Goal: Task Accomplishment & Management: Use online tool/utility

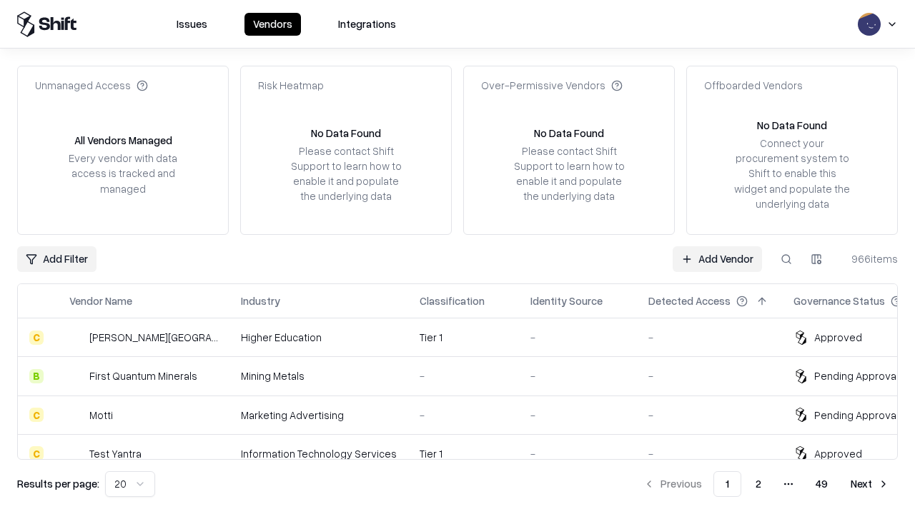
click at [717, 259] on link "Add Vendor" at bounding box center [716, 260] width 89 height 26
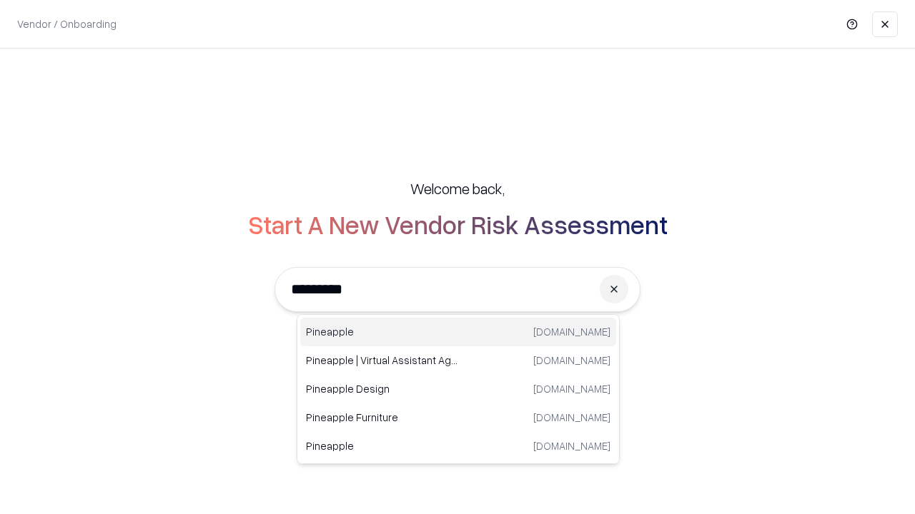
click at [458, 332] on div "Pineapple [DOMAIN_NAME]" at bounding box center [458, 332] width 316 height 29
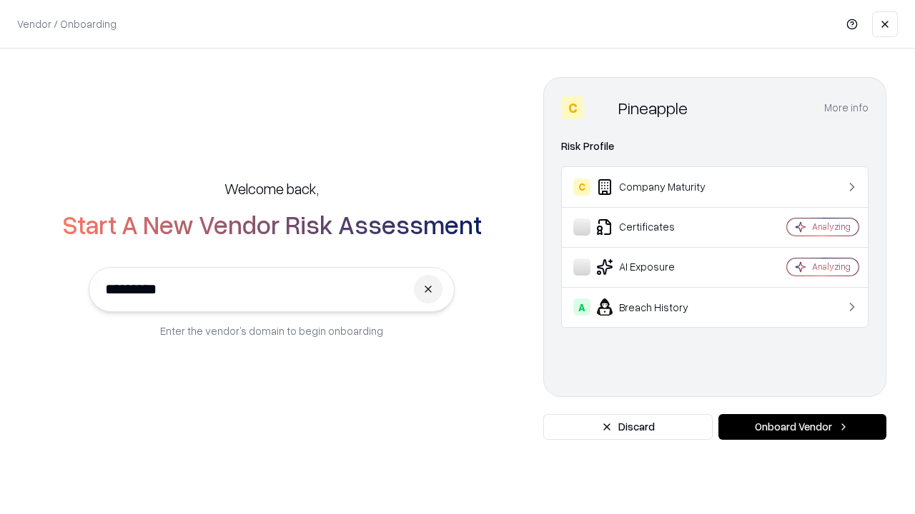
type input "*********"
click at [802, 427] on button "Onboard Vendor" at bounding box center [802, 427] width 168 height 26
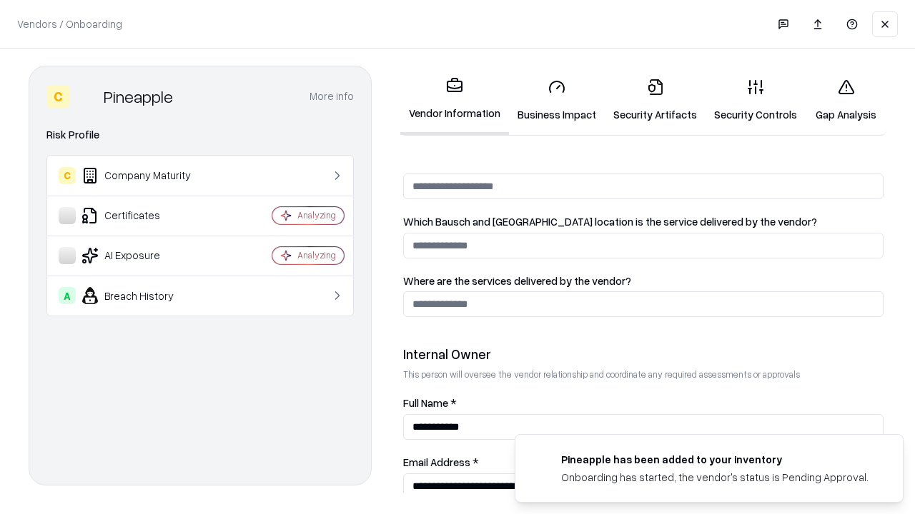
scroll to position [740, 0]
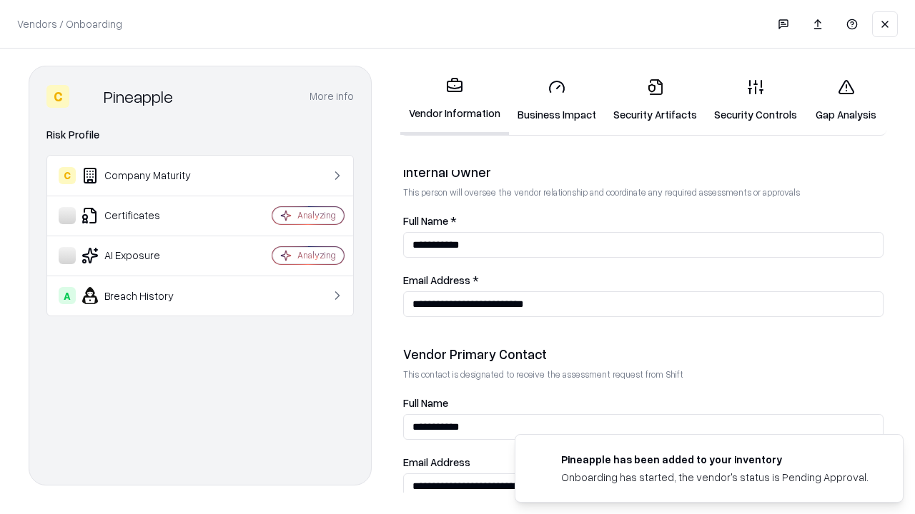
click at [655, 100] on link "Security Artifacts" at bounding box center [655, 100] width 101 height 66
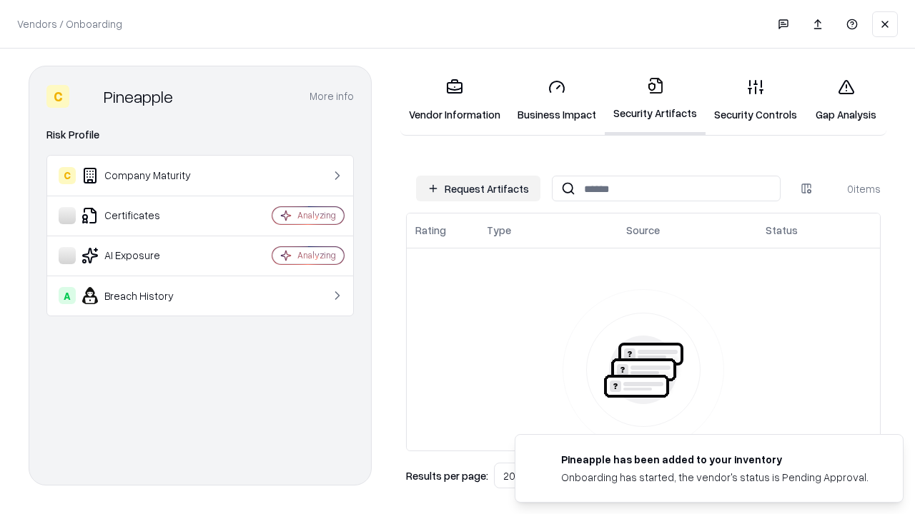
click at [478, 189] on button "Request Artifacts" at bounding box center [478, 189] width 124 height 26
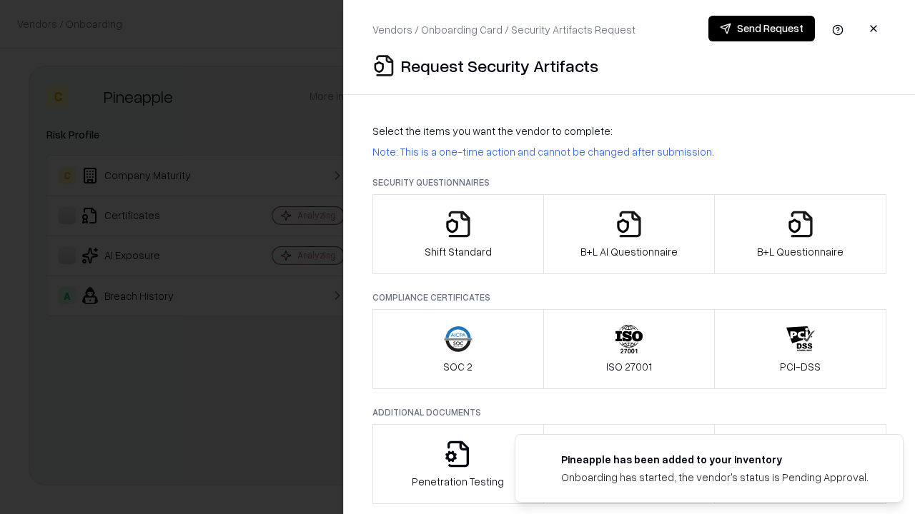
click at [800, 234] on icon "button" at bounding box center [800, 224] width 29 height 29
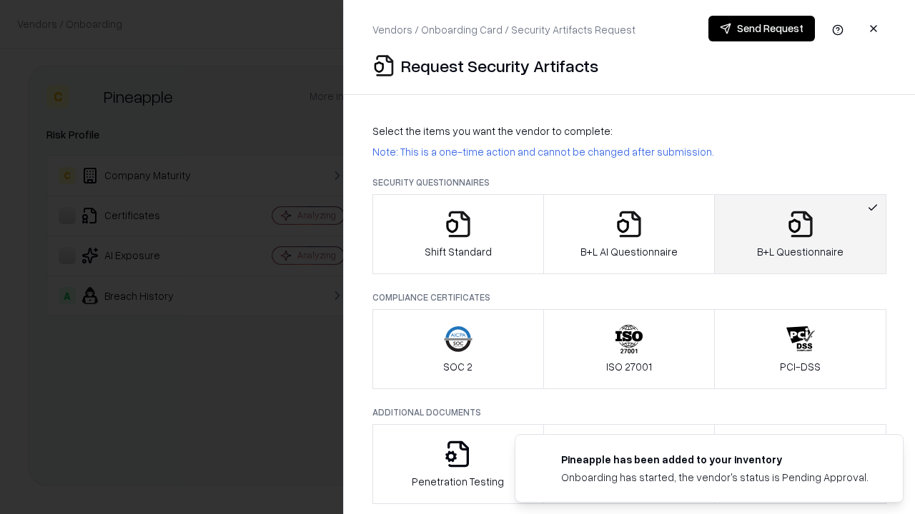
click at [628, 234] on icon "button" at bounding box center [629, 224] width 29 height 29
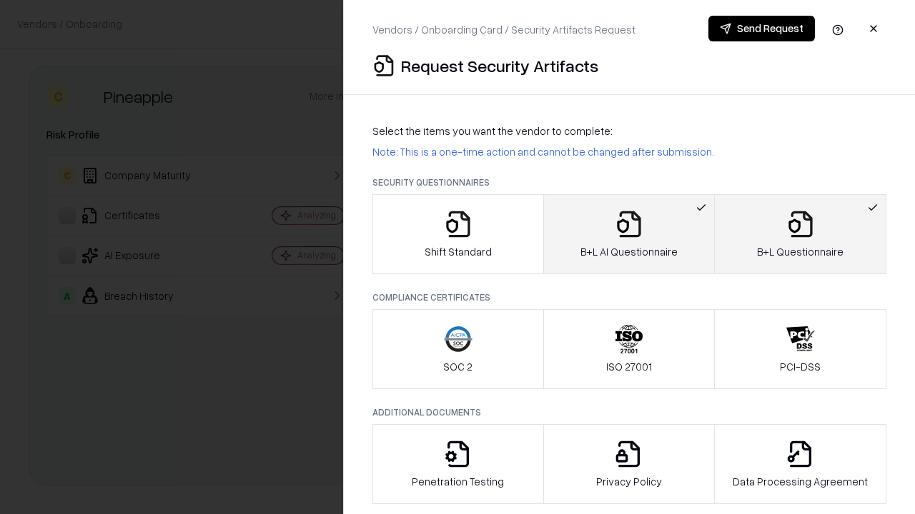
click at [761, 29] on button "Send Request" at bounding box center [761, 29] width 106 height 26
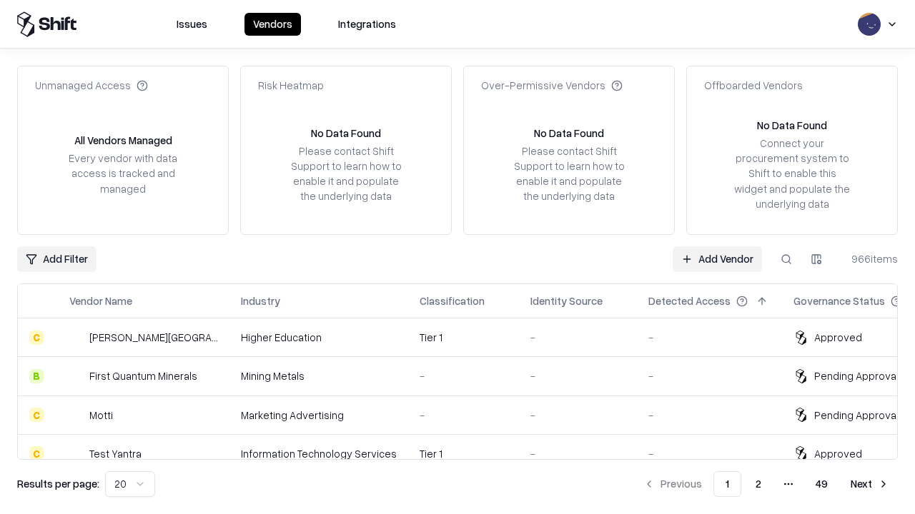
click at [786, 259] on button at bounding box center [786, 260] width 26 height 26
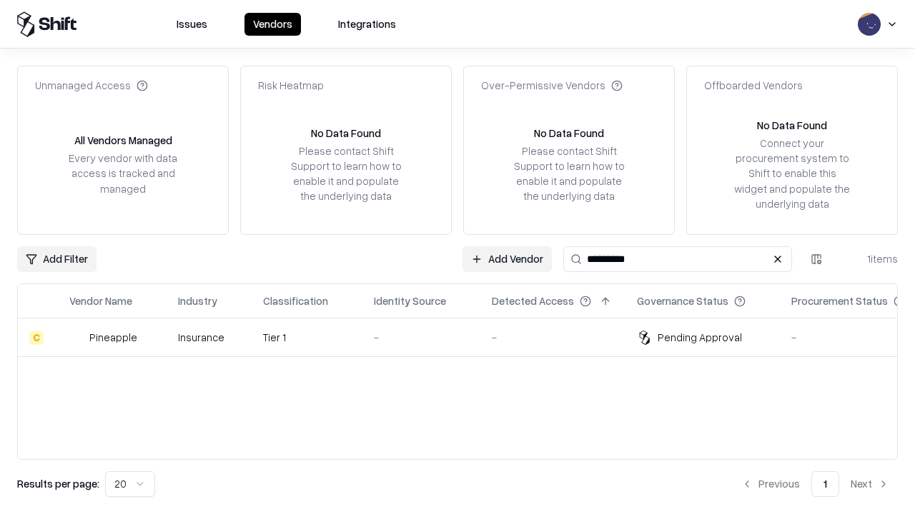
type input "*********"
click at [466, 337] on div "-" at bounding box center [421, 337] width 95 height 15
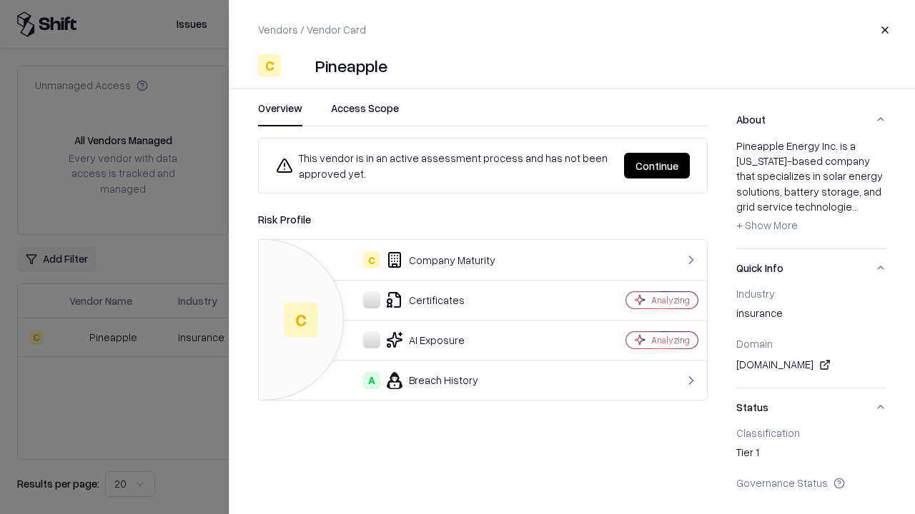
click at [657, 166] on button "Continue" at bounding box center [657, 166] width 66 height 26
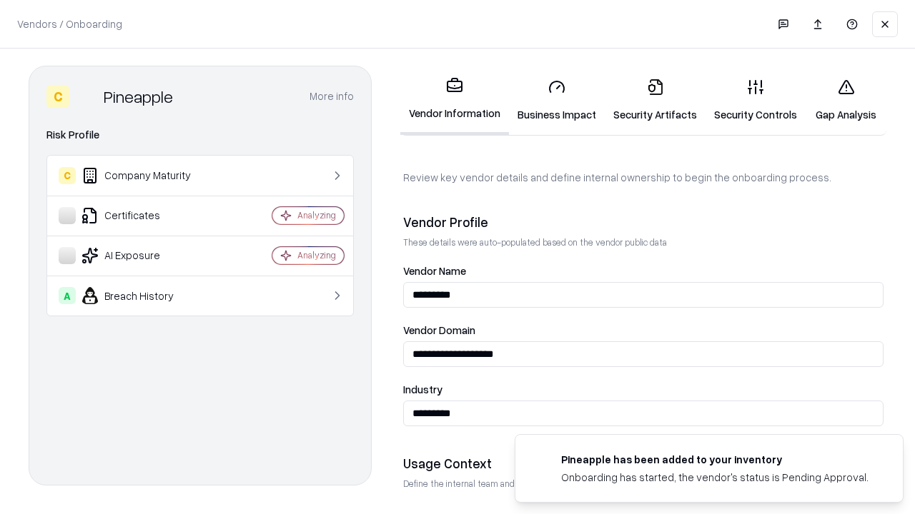
click at [655, 100] on link "Security Artifacts" at bounding box center [655, 100] width 101 height 66
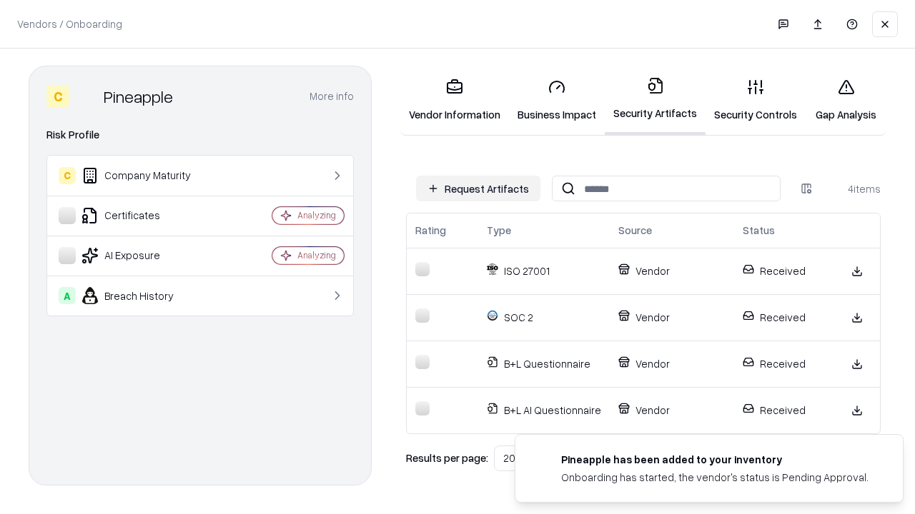
click at [845, 100] on link "Gap Analysis" at bounding box center [845, 100] width 81 height 66
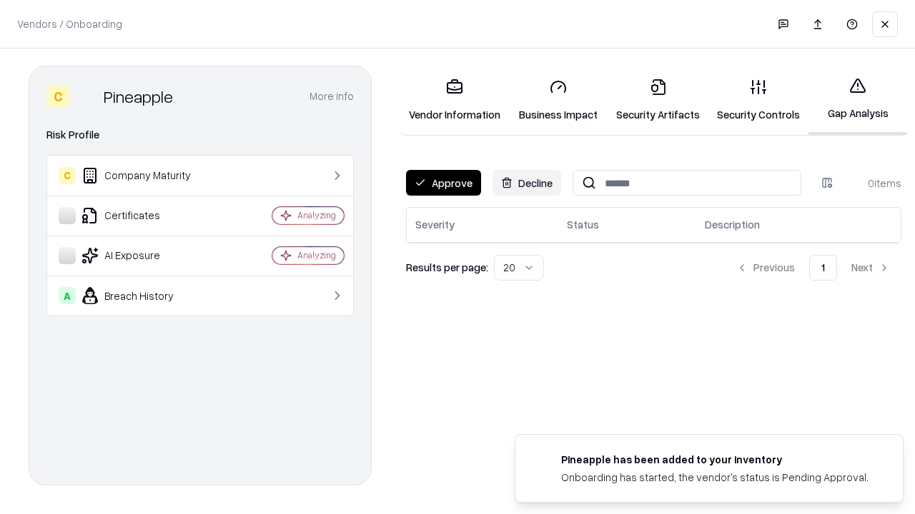
click at [443, 183] on button "Approve" at bounding box center [443, 183] width 75 height 26
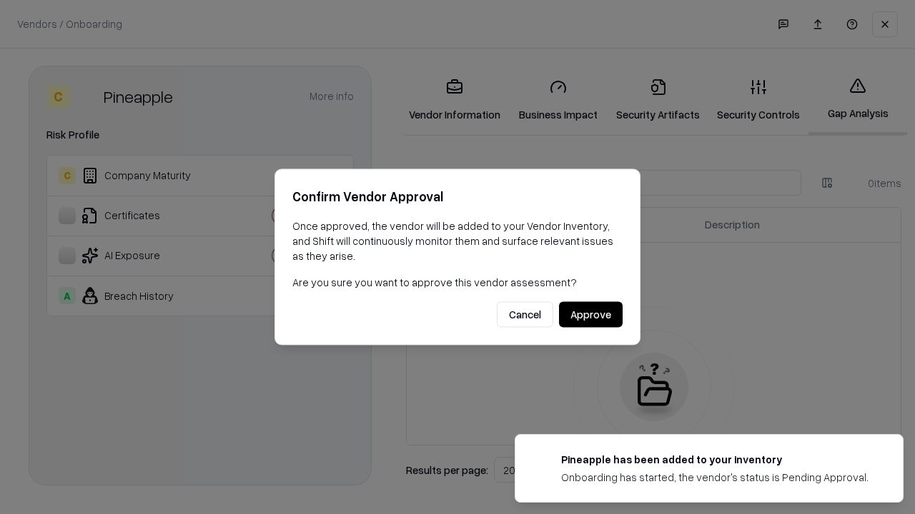
click at [590, 314] on button "Approve" at bounding box center [591, 315] width 64 height 26
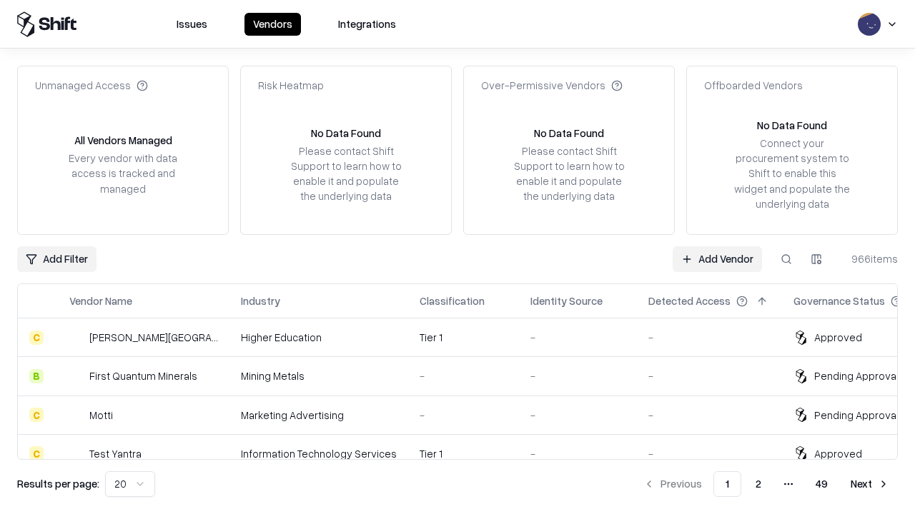
type input "*********"
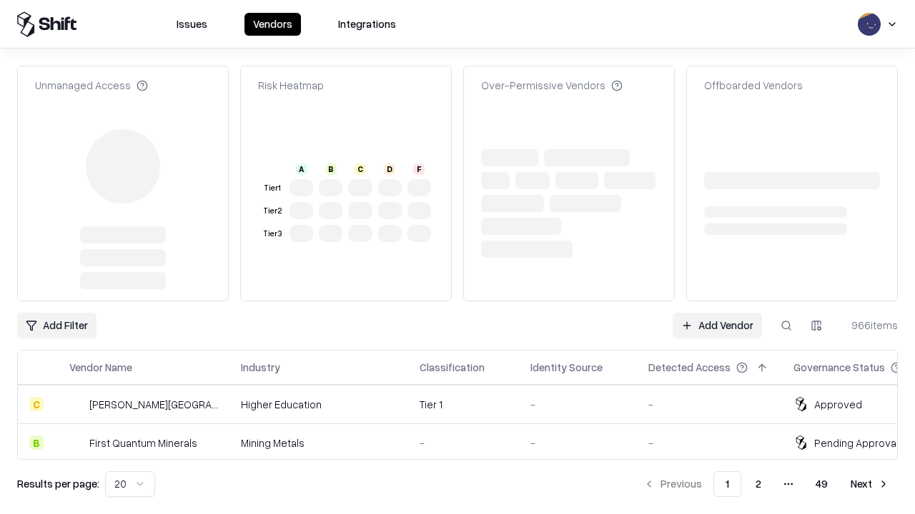
click at [717, 313] on link "Add Vendor" at bounding box center [716, 326] width 89 height 26
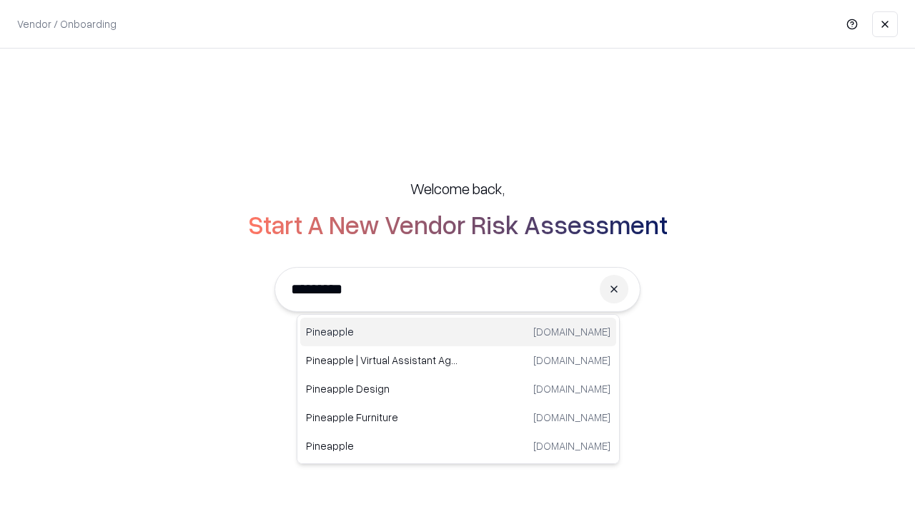
click at [458, 332] on div "Pineapple [DOMAIN_NAME]" at bounding box center [458, 332] width 316 height 29
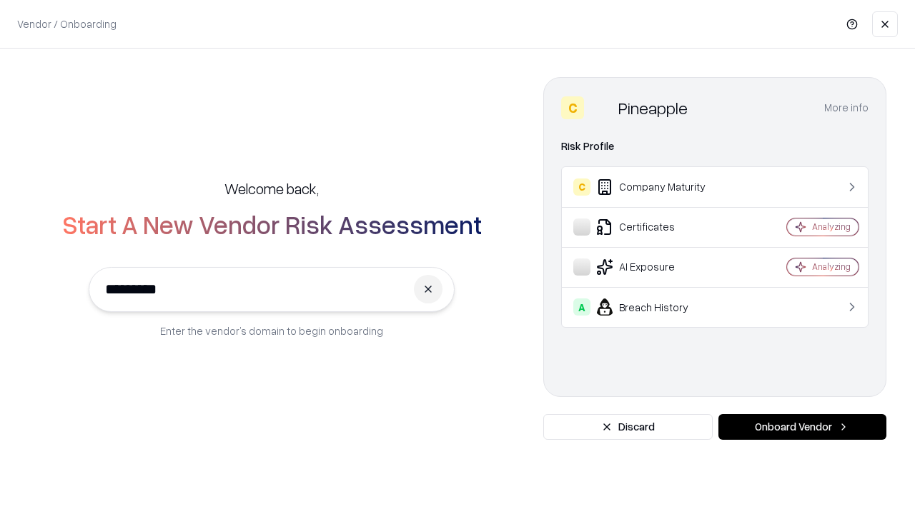
type input "*********"
click at [802, 427] on button "Onboard Vendor" at bounding box center [802, 427] width 168 height 26
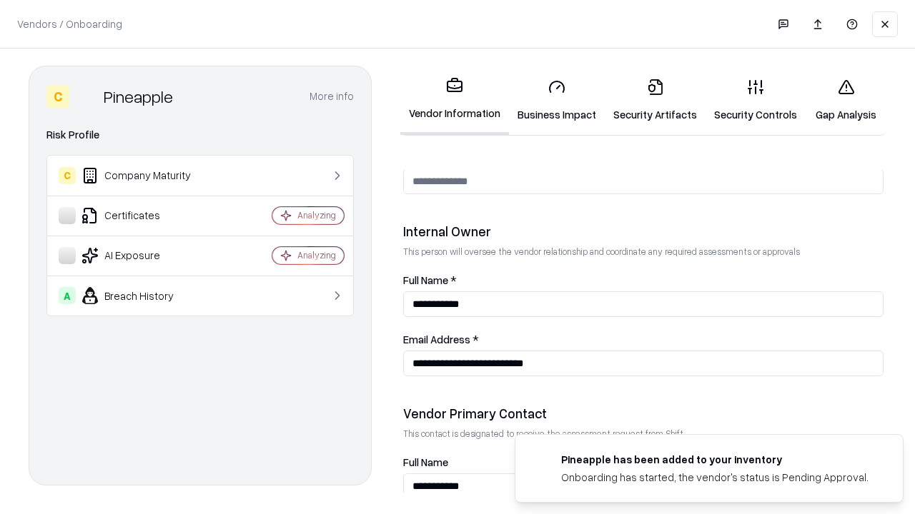
scroll to position [740, 0]
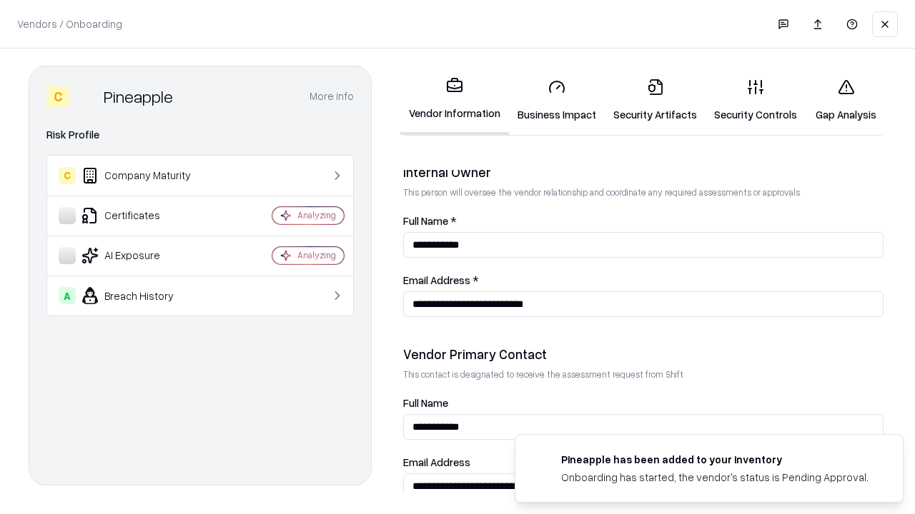
click at [845, 100] on link "Gap Analysis" at bounding box center [845, 100] width 81 height 66
